Goal: Information Seeking & Learning: Learn about a topic

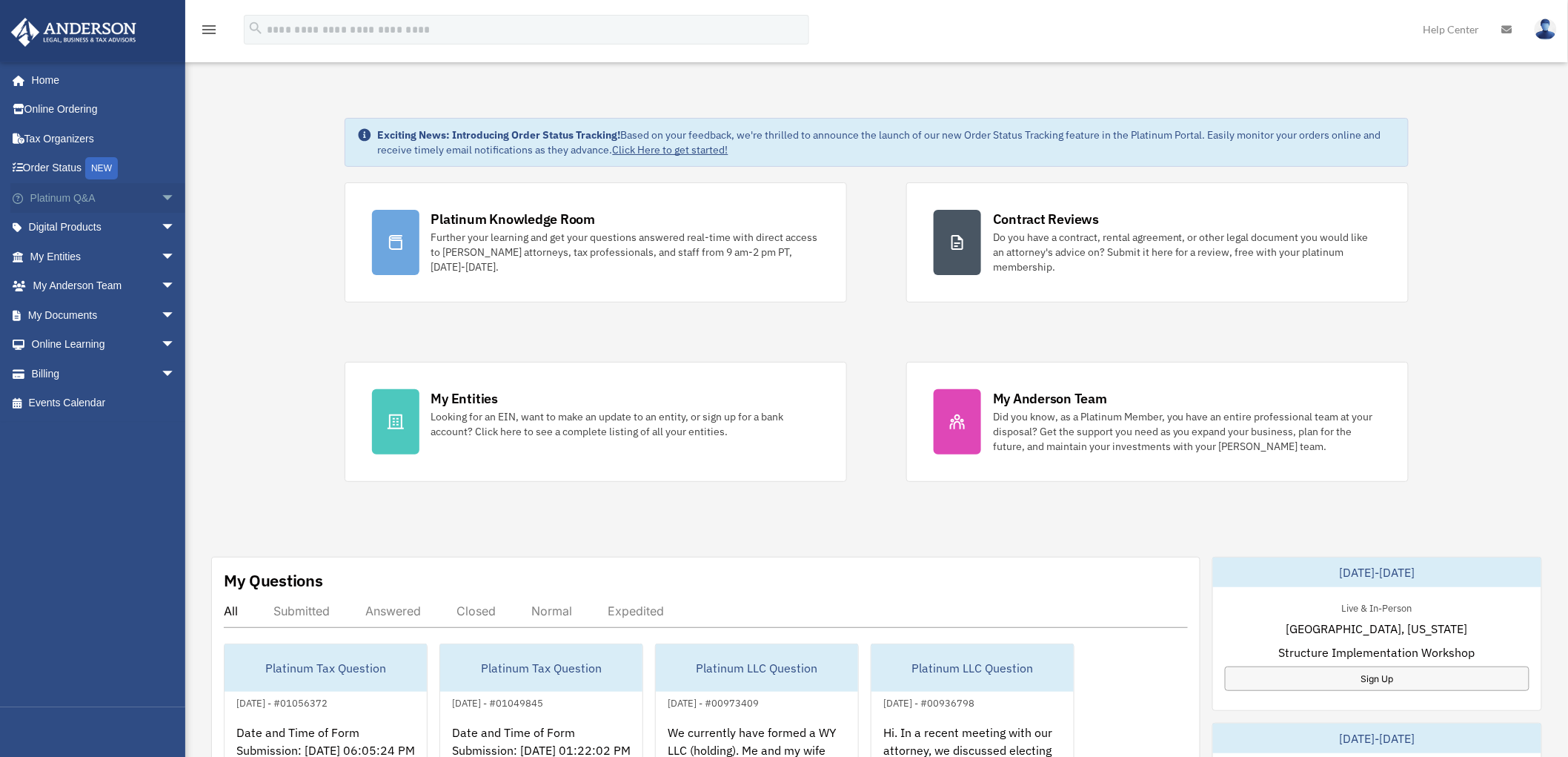
click at [161, 197] on span "arrow_drop_down" at bounding box center [175, 198] width 30 height 31
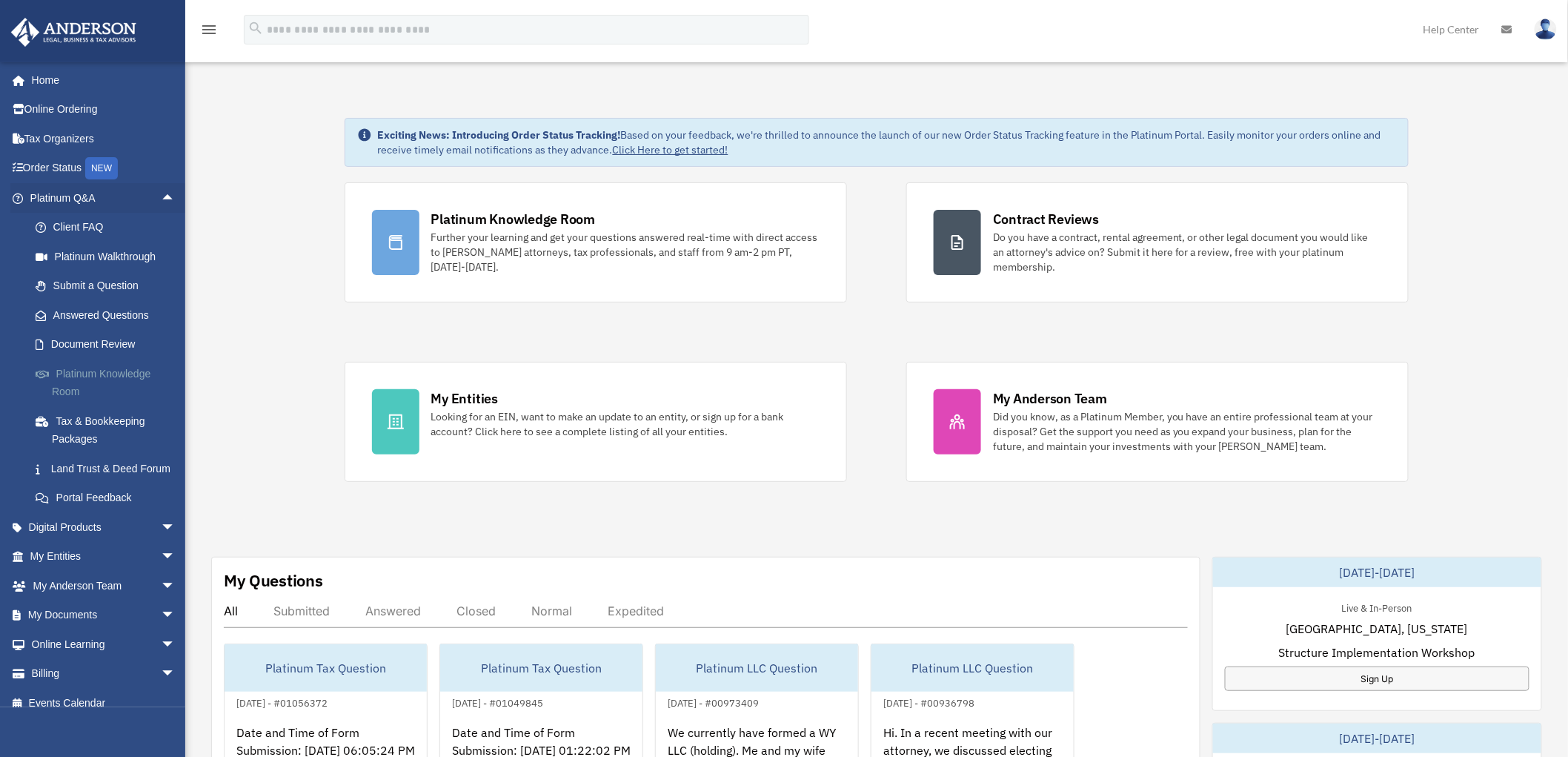
click at [99, 374] on link "Platinum Knowledge Room" at bounding box center [109, 382] width 177 height 47
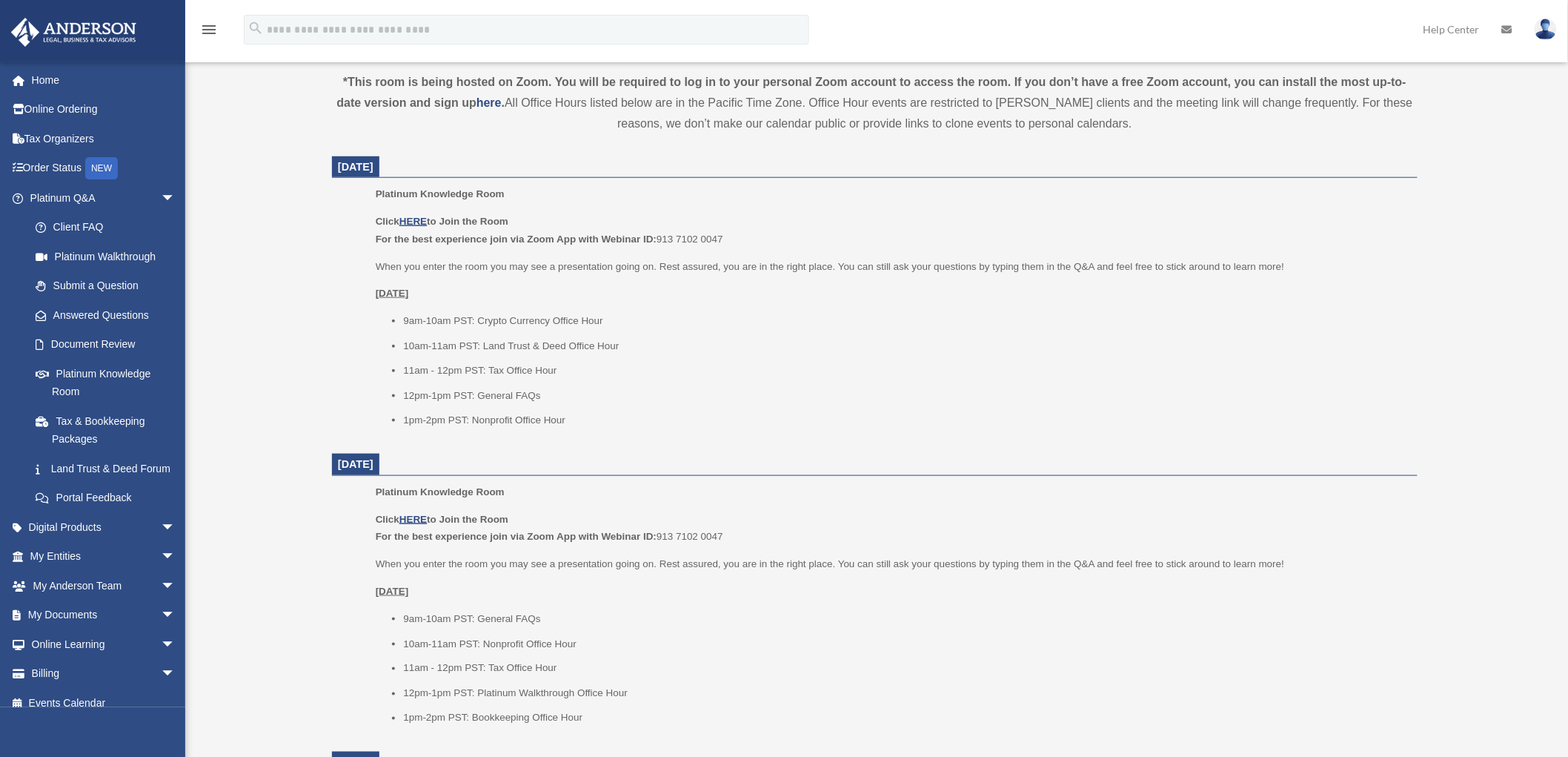
scroll to position [549, 0]
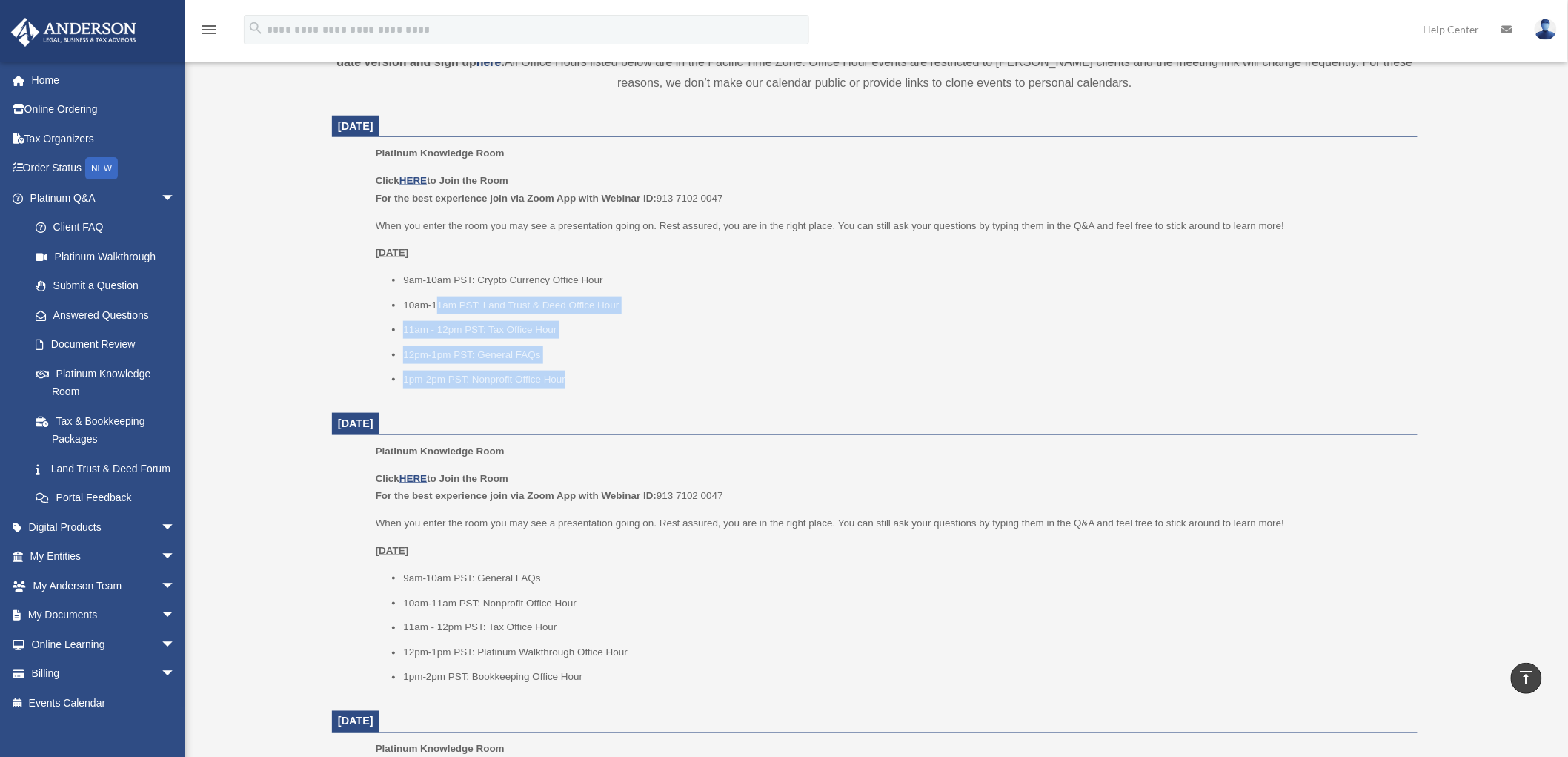
drag, startPoint x: 557, startPoint y: 375, endPoint x: 439, endPoint y: 294, distance: 143.1
click at [439, 294] on ul "9am-10am PST: Crypto Currency Office Hour 10am-11am PST: Land Trust & Deed Offi…" at bounding box center [891, 330] width 1031 height 117
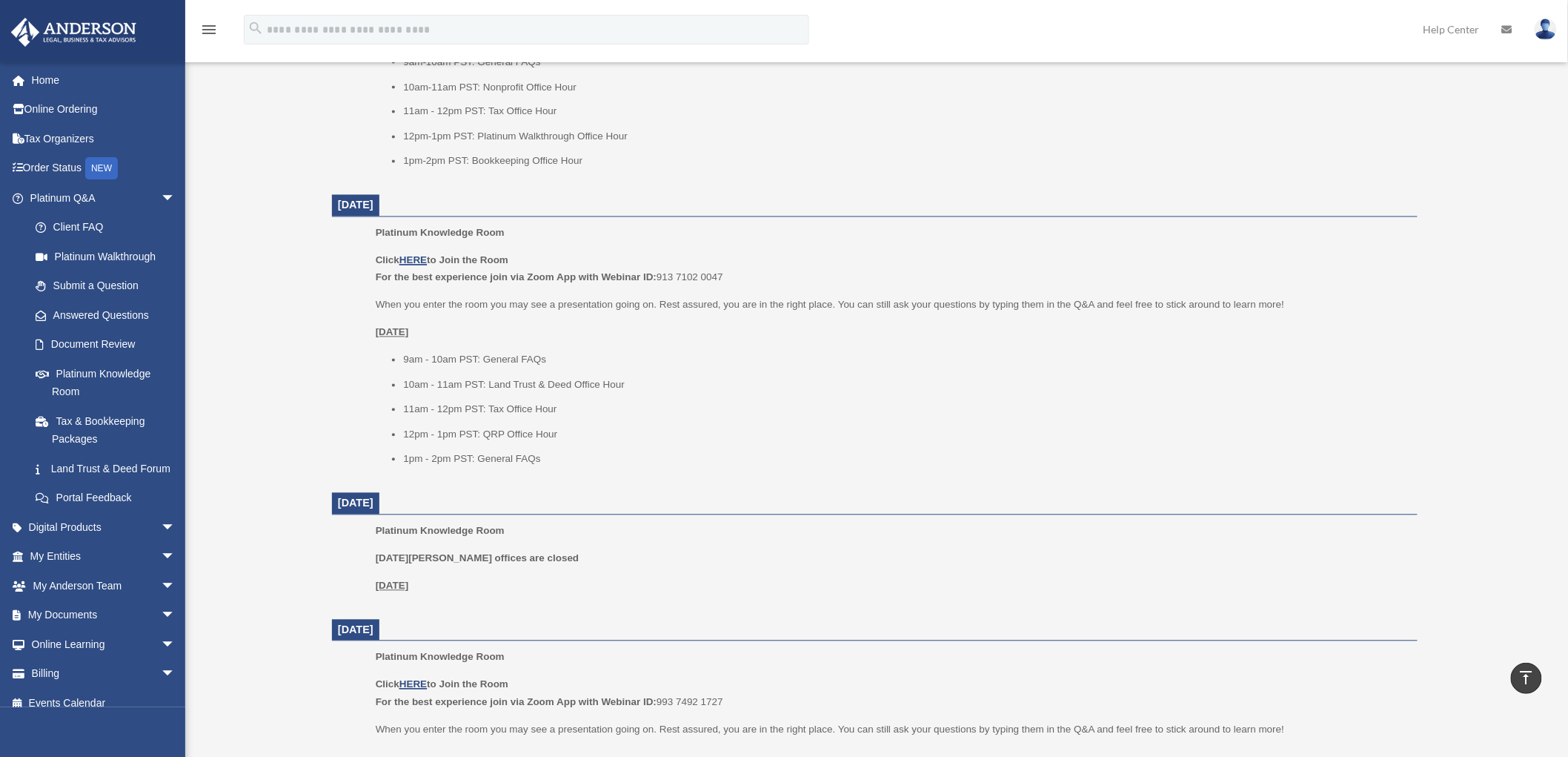
scroll to position [1098, 0]
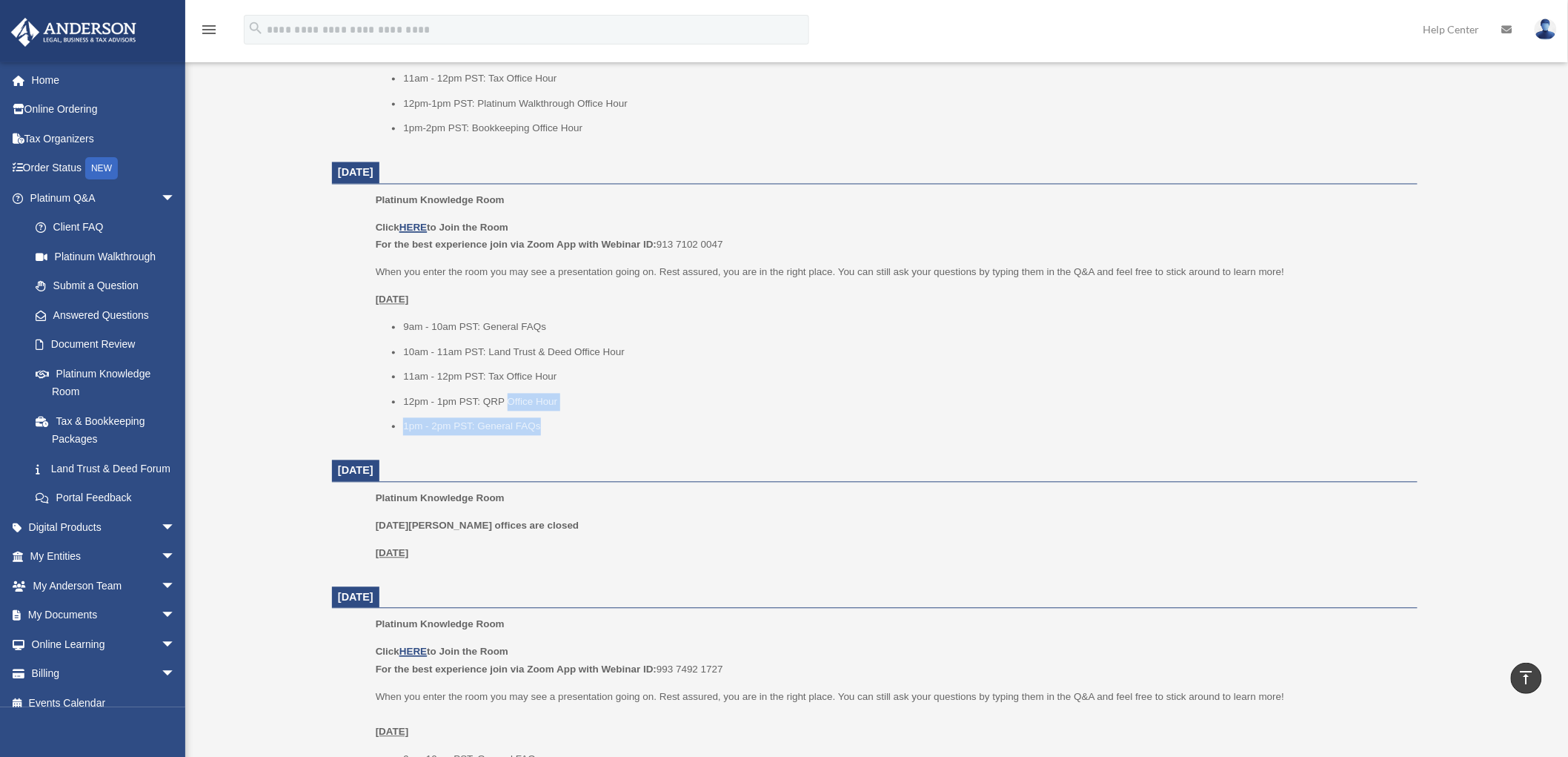
drag, startPoint x: 544, startPoint y: 421, endPoint x: 502, endPoint y: 391, distance: 51.6
click at [510, 394] on ul "9am - 10am PST: General FAQs 10am - 11am PST: Land Trust & Deed Office Hour 11a…" at bounding box center [891, 377] width 1031 height 117
click at [553, 424] on li "1pm - 2pm PST: General FAQs" at bounding box center [904, 427] width 1004 height 18
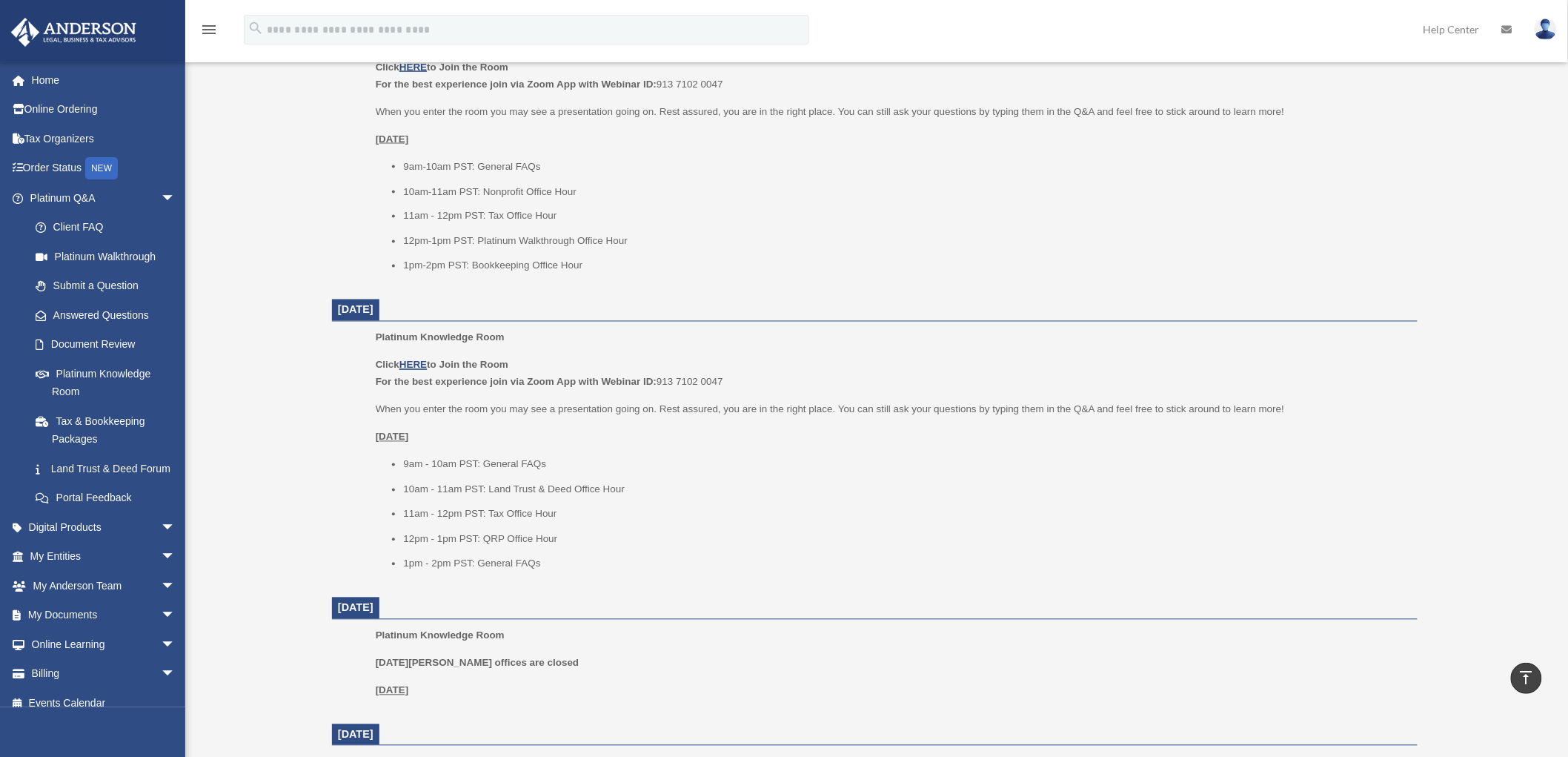
scroll to position [824, 0]
